Goal: Information Seeking & Learning: Learn about a topic

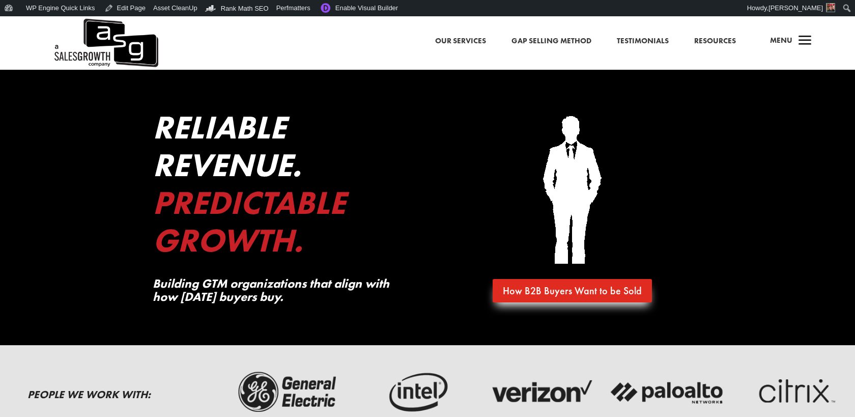
click at [708, 41] on link "Resources" at bounding box center [715, 41] width 42 height 13
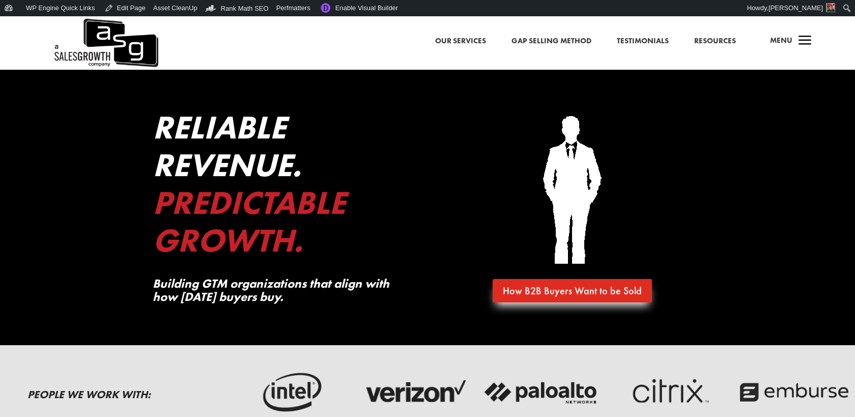
click at [706, 38] on link "Resources" at bounding box center [715, 41] width 42 height 13
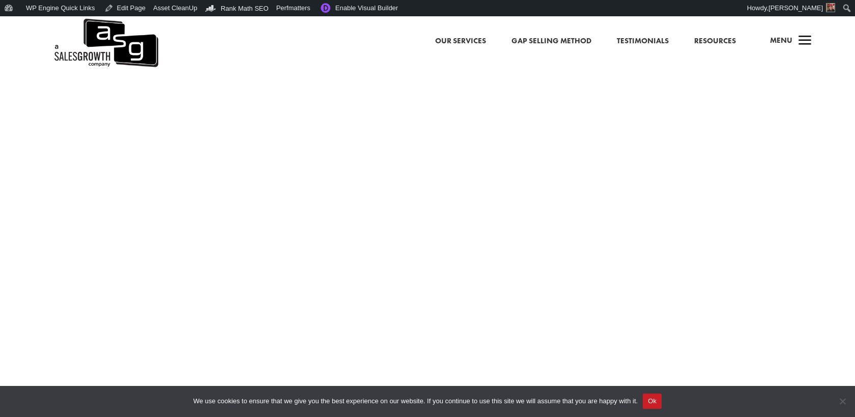
click at [661, 400] on button "Ok" at bounding box center [652, 400] width 19 height 15
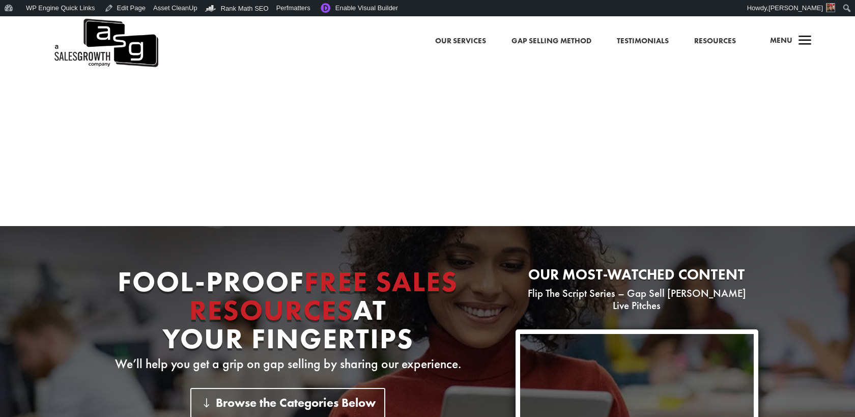
scroll to position [215, 0]
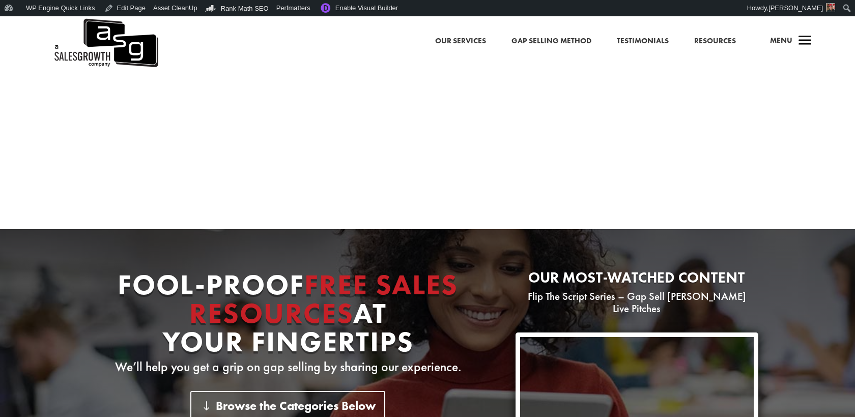
scroll to position [169, 0]
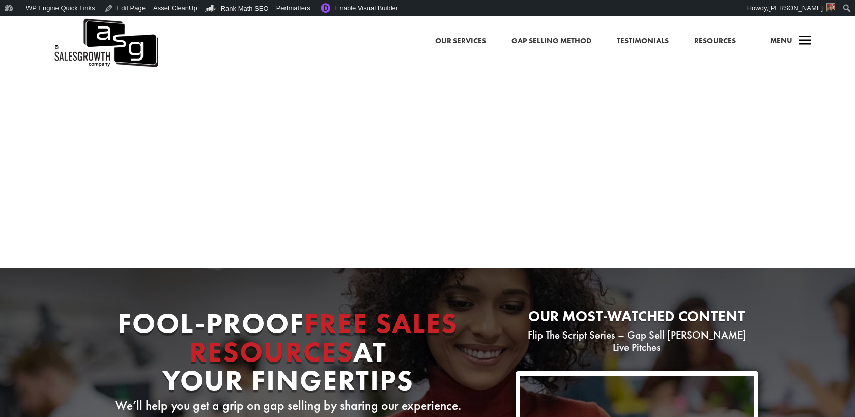
click at [714, 39] on link "Resources" at bounding box center [715, 41] width 42 height 13
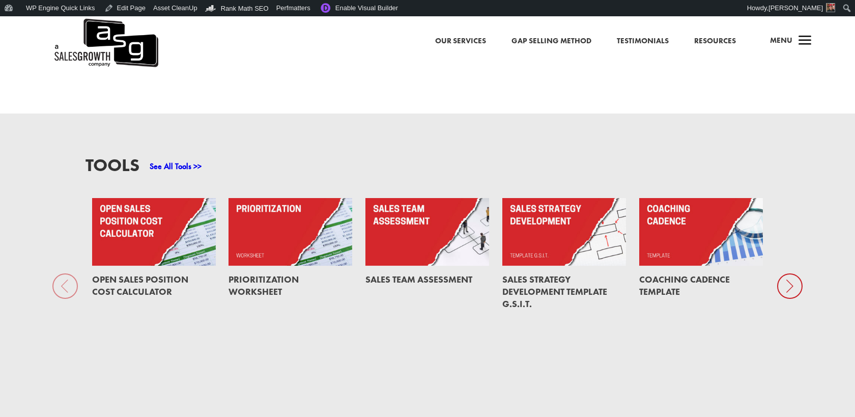
scroll to position [1079, 0]
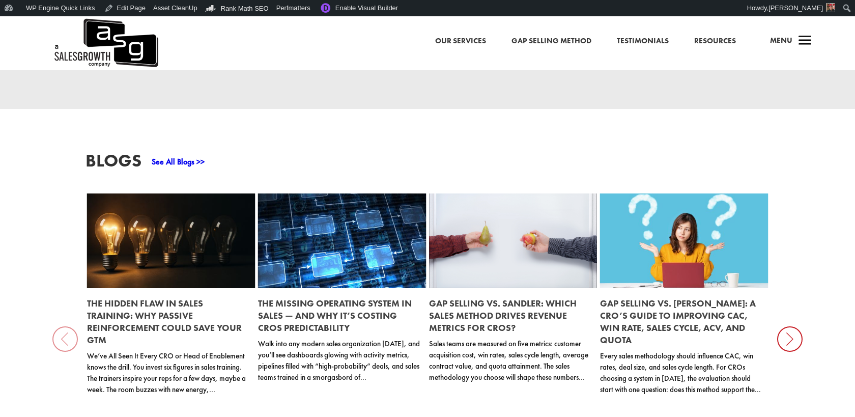
scroll to position [1293, 0]
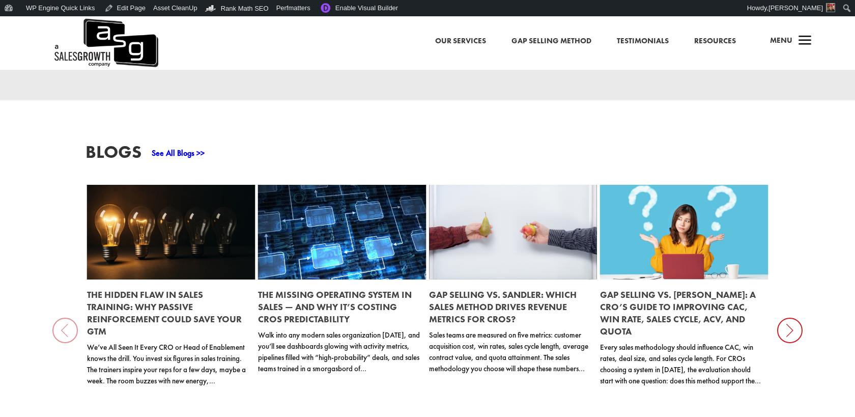
click at [345, 288] on link "The Missing Operating System in Sales — And Why It’s Costing CROs Predictability" at bounding box center [335, 306] width 154 height 36
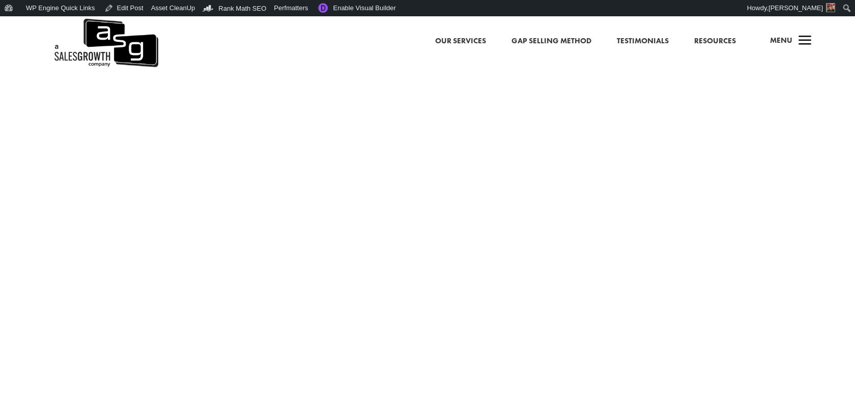
scroll to position [72, 0]
